Goal: Entertainment & Leisure: Browse casually

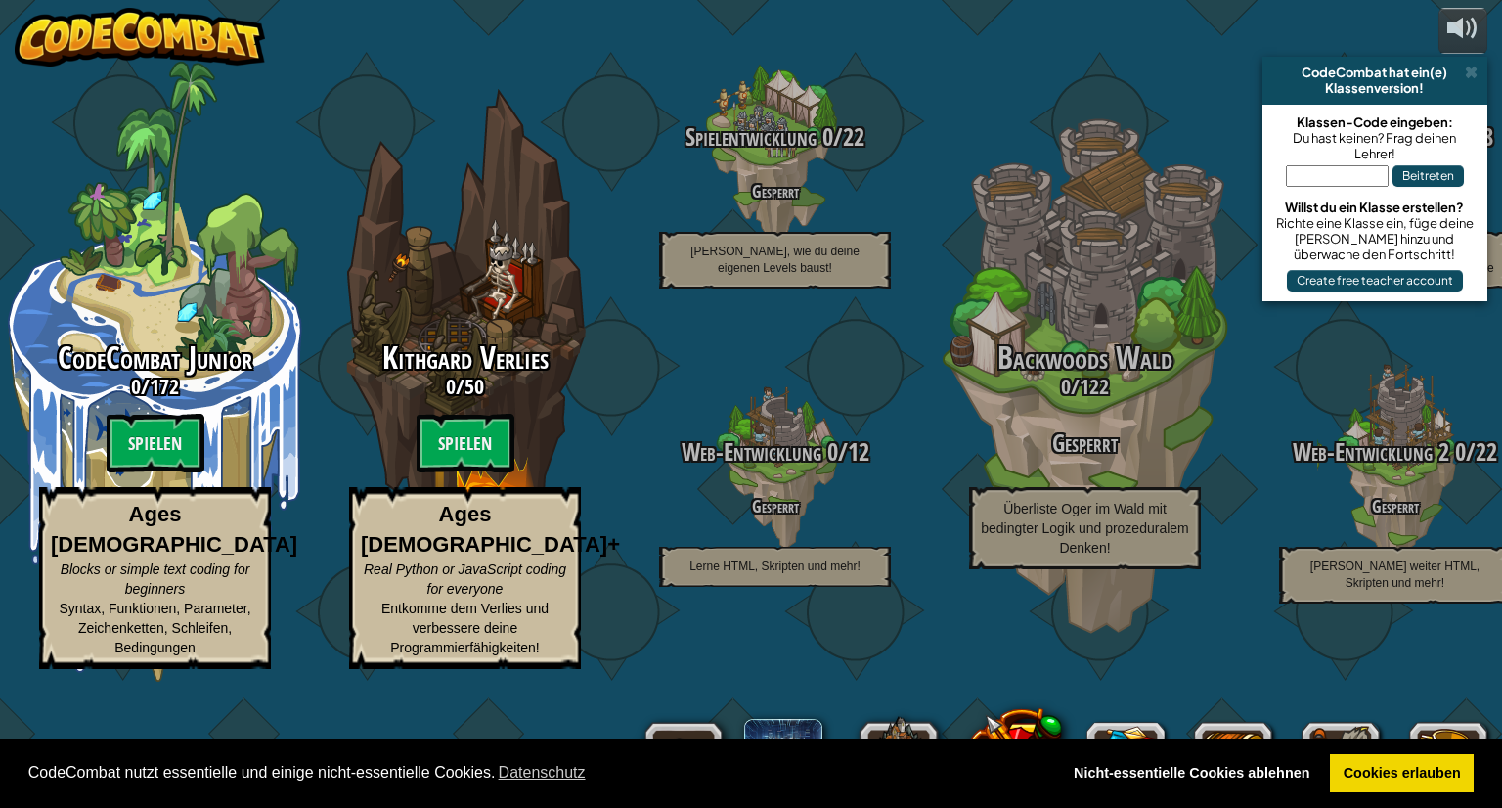
select select "de-DE"
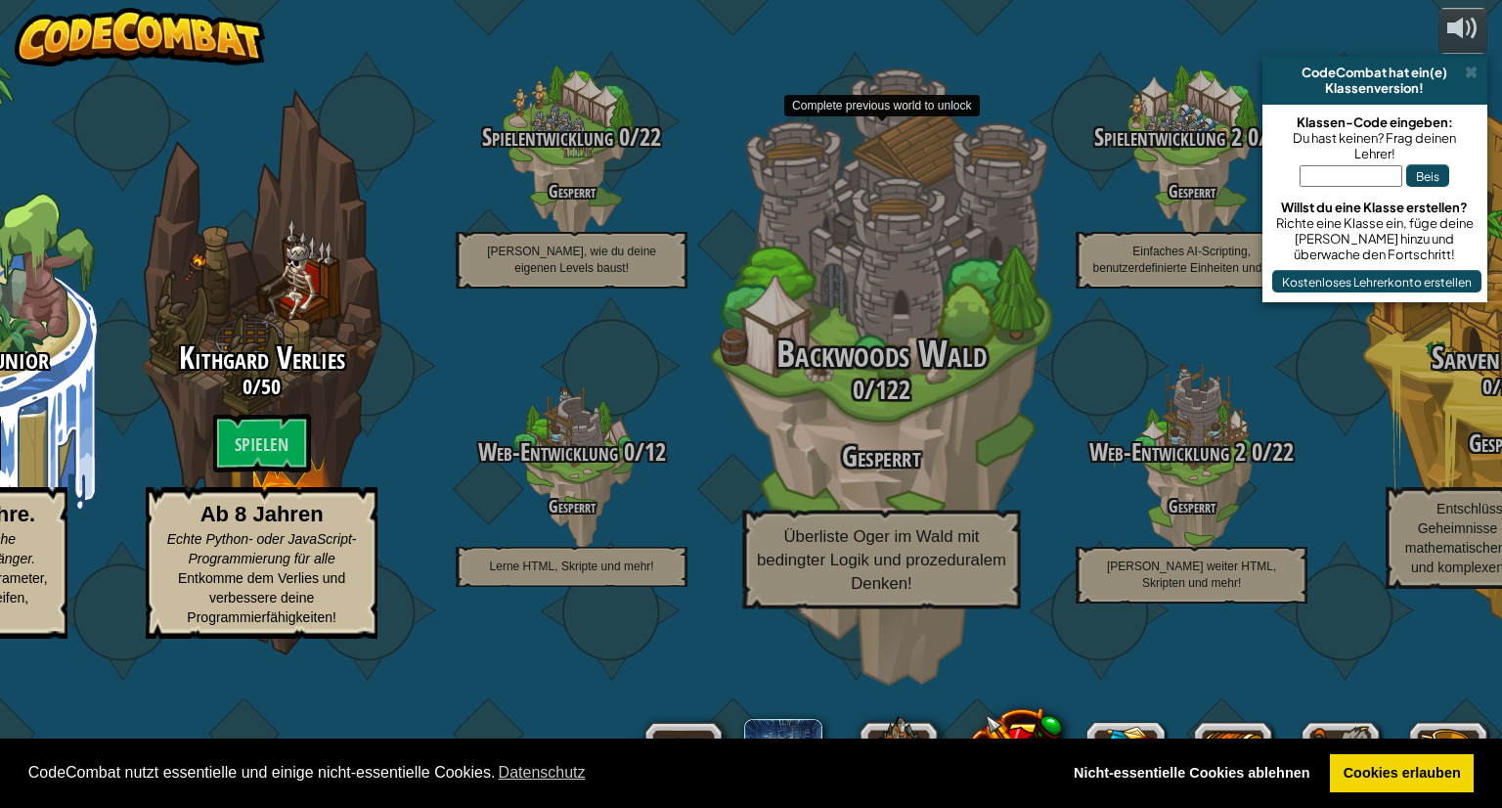
click at [782, 224] on div "Backwoods Wald 0 / 122 Gesperrt Überliste Oger im Wald mit bedingter Logik und …" at bounding box center [881, 372] width 372 height 744
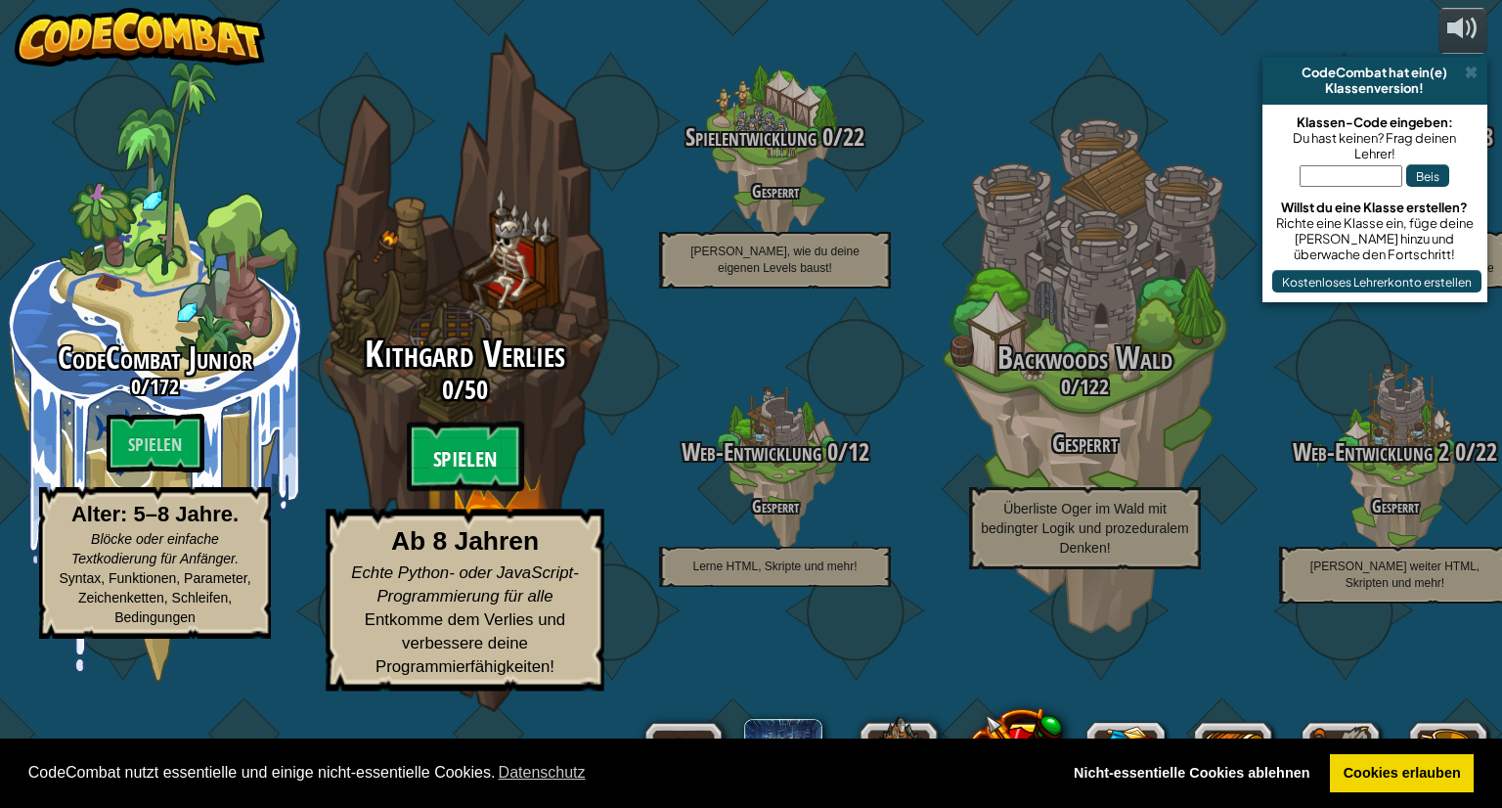
click at [438, 474] on font "Spielen" at bounding box center [465, 459] width 65 height 29
select select "de-DE"
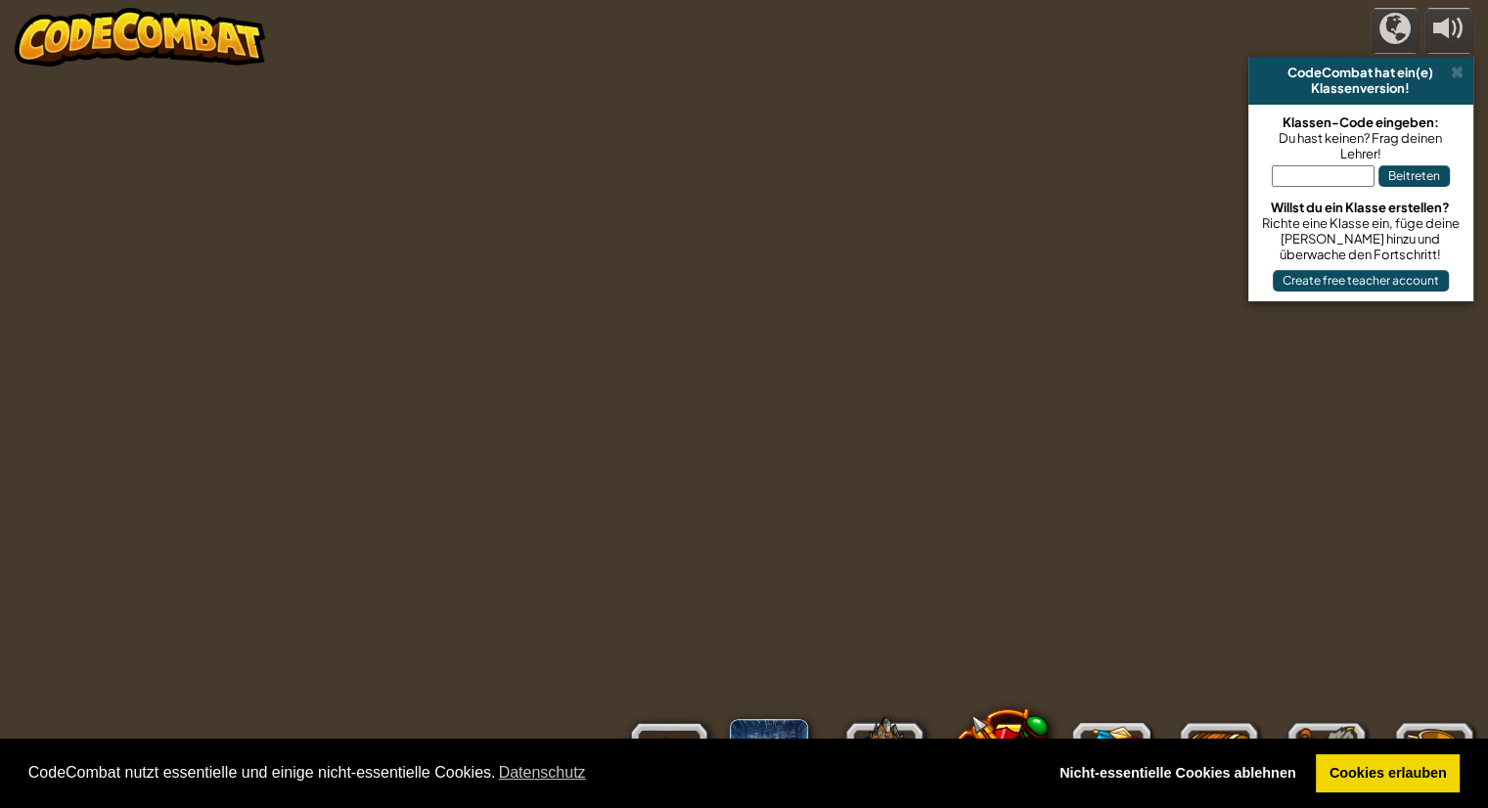
select select "de-DE"
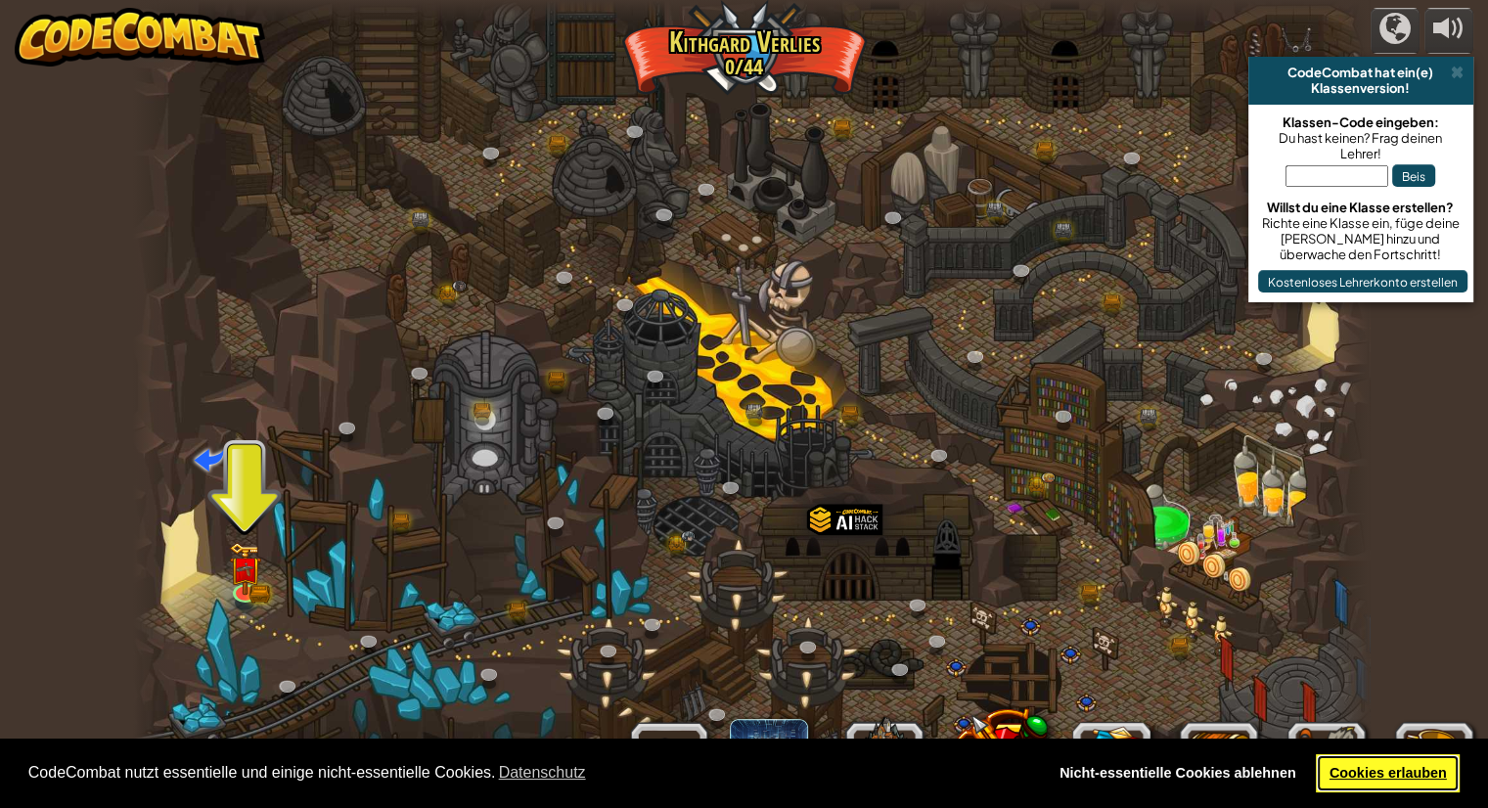
click at [1420, 782] on link "Cookies erlauben" at bounding box center [1388, 773] width 144 height 39
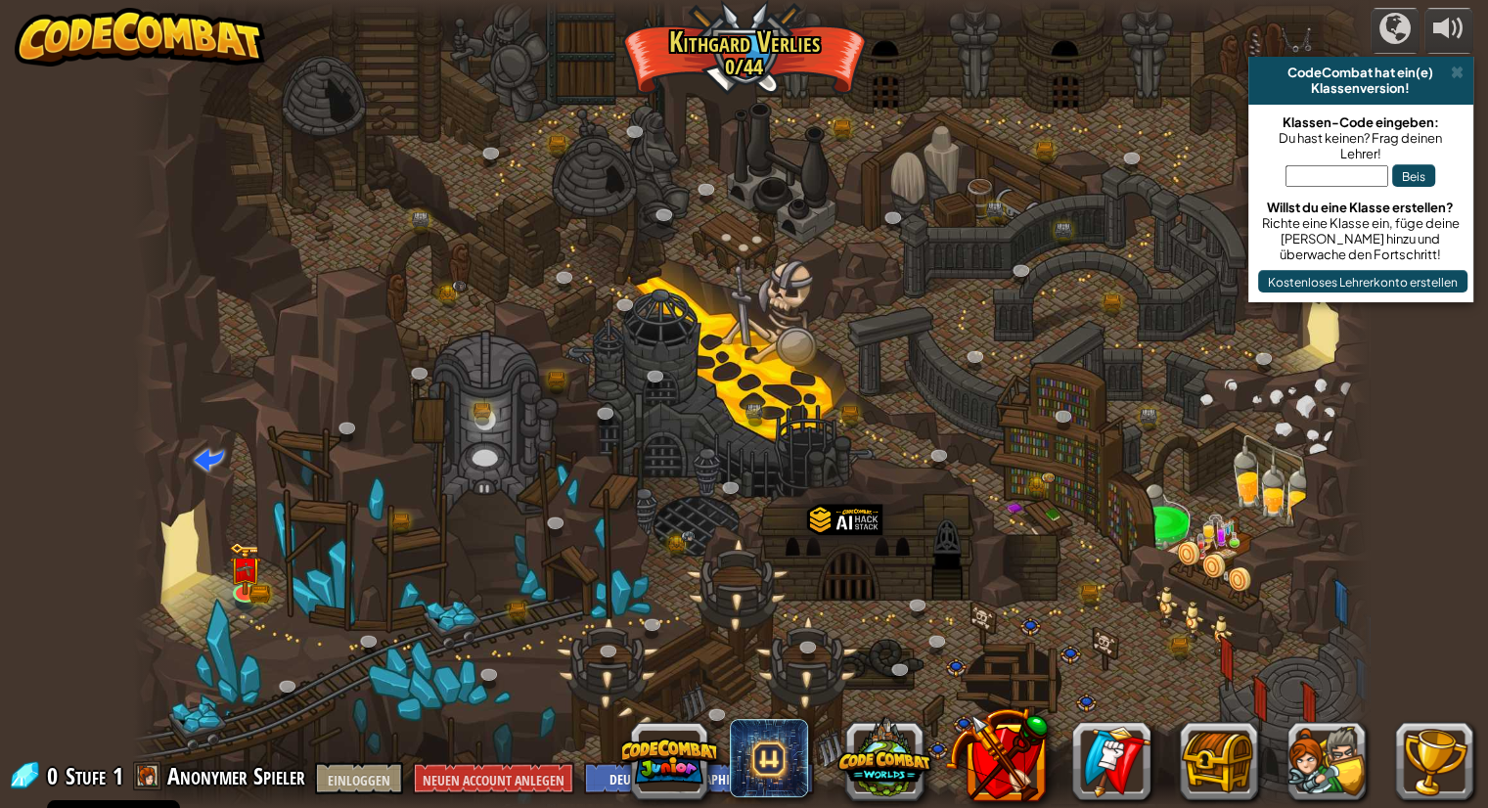
click at [1353, 172] on input "text" at bounding box center [1336, 176] width 103 height 22
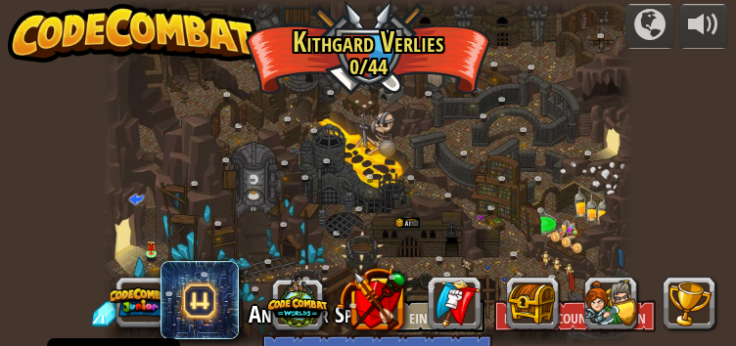
click at [349, 121] on div at bounding box center [368, 173] width 530 height 346
